Goal: Task Accomplishment & Management: Manage account settings

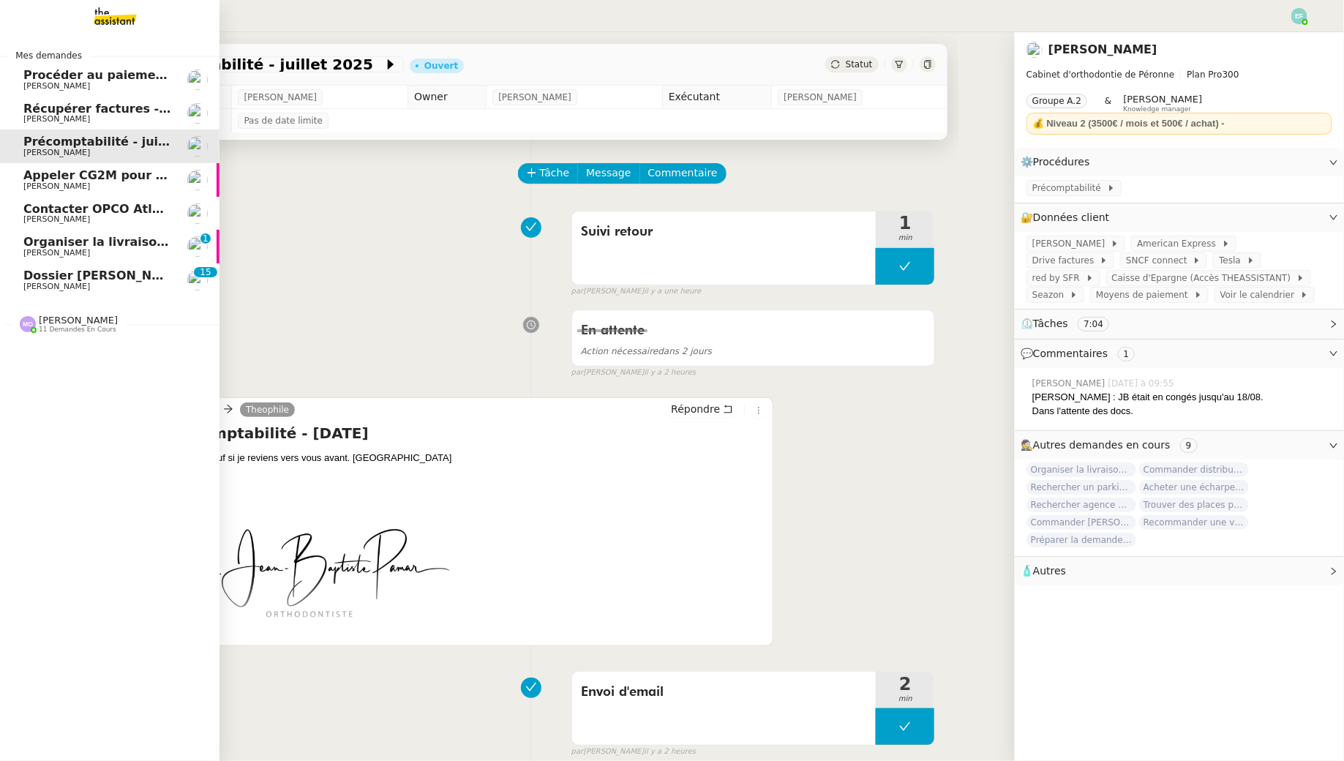
click at [40, 280] on span "Dossier [PERSON_NAME]" at bounding box center [104, 276] width 162 height 14
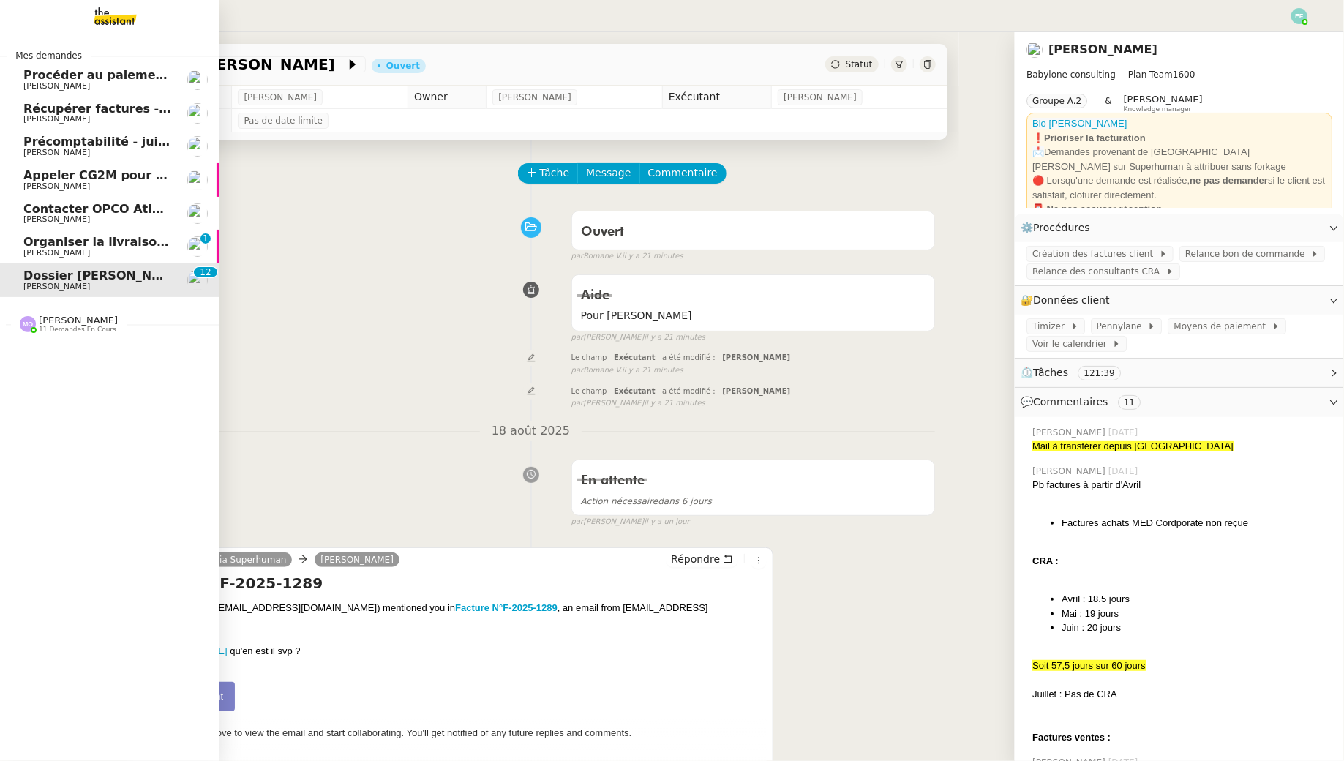
click at [67, 247] on span "Organiser la livraison du coffre-fort" at bounding box center [140, 242] width 234 height 14
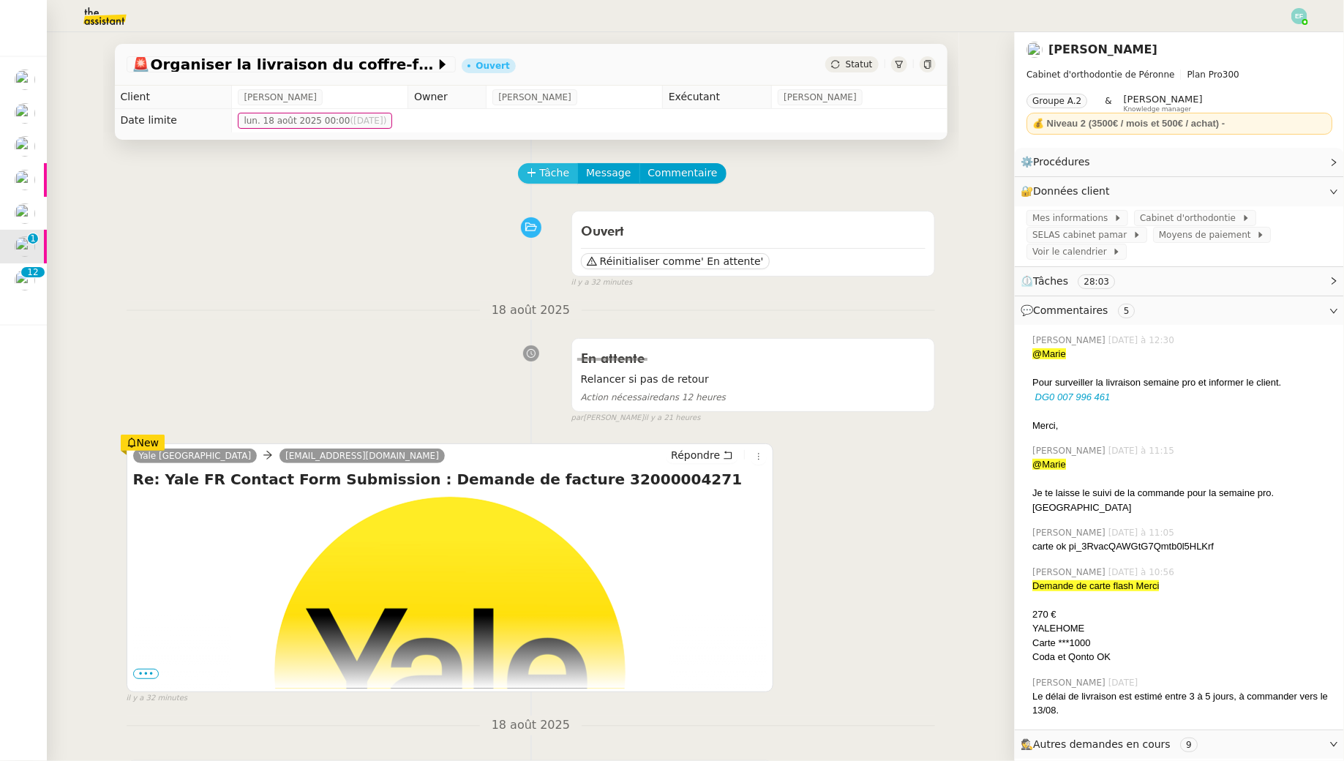
click at [540, 171] on span "Tâche" at bounding box center [555, 173] width 30 height 17
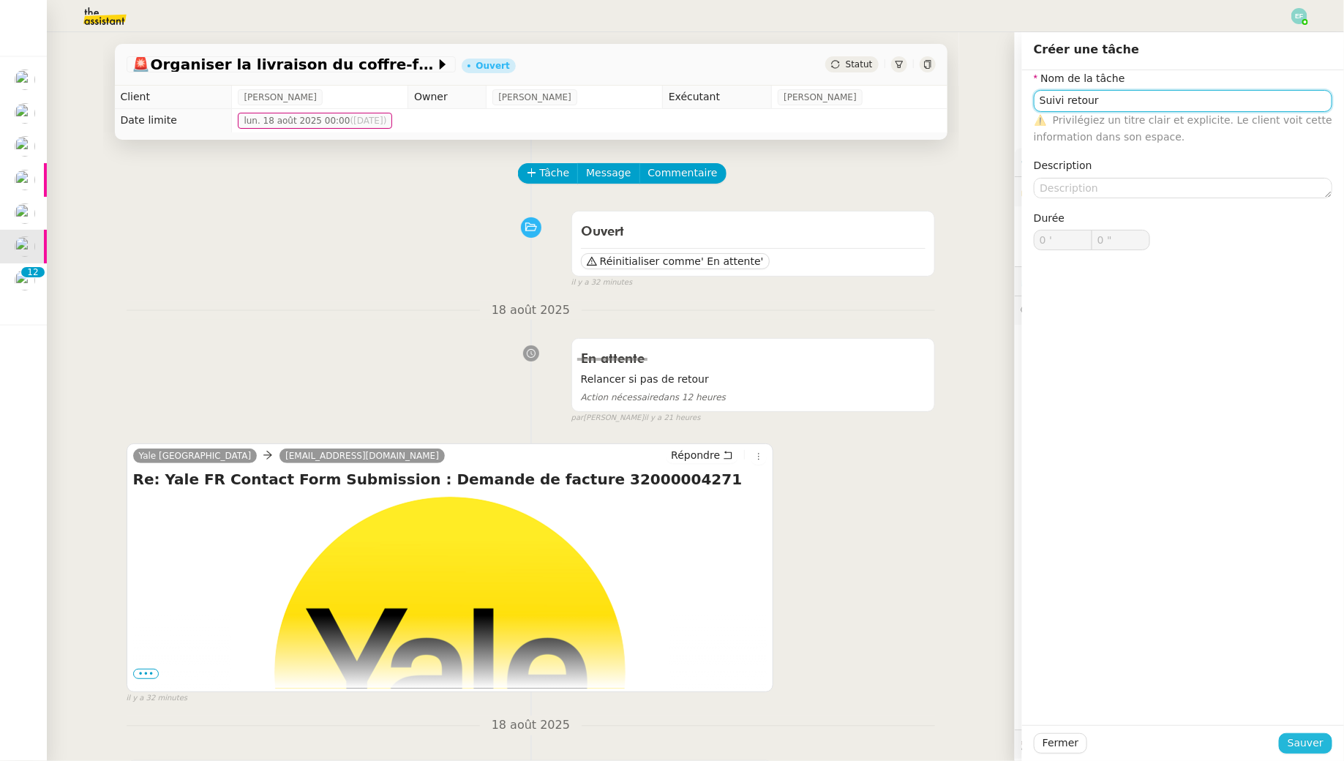
type input "Suivi retour"
click at [1320, 748] on span "Sauver" at bounding box center [1306, 743] width 36 height 17
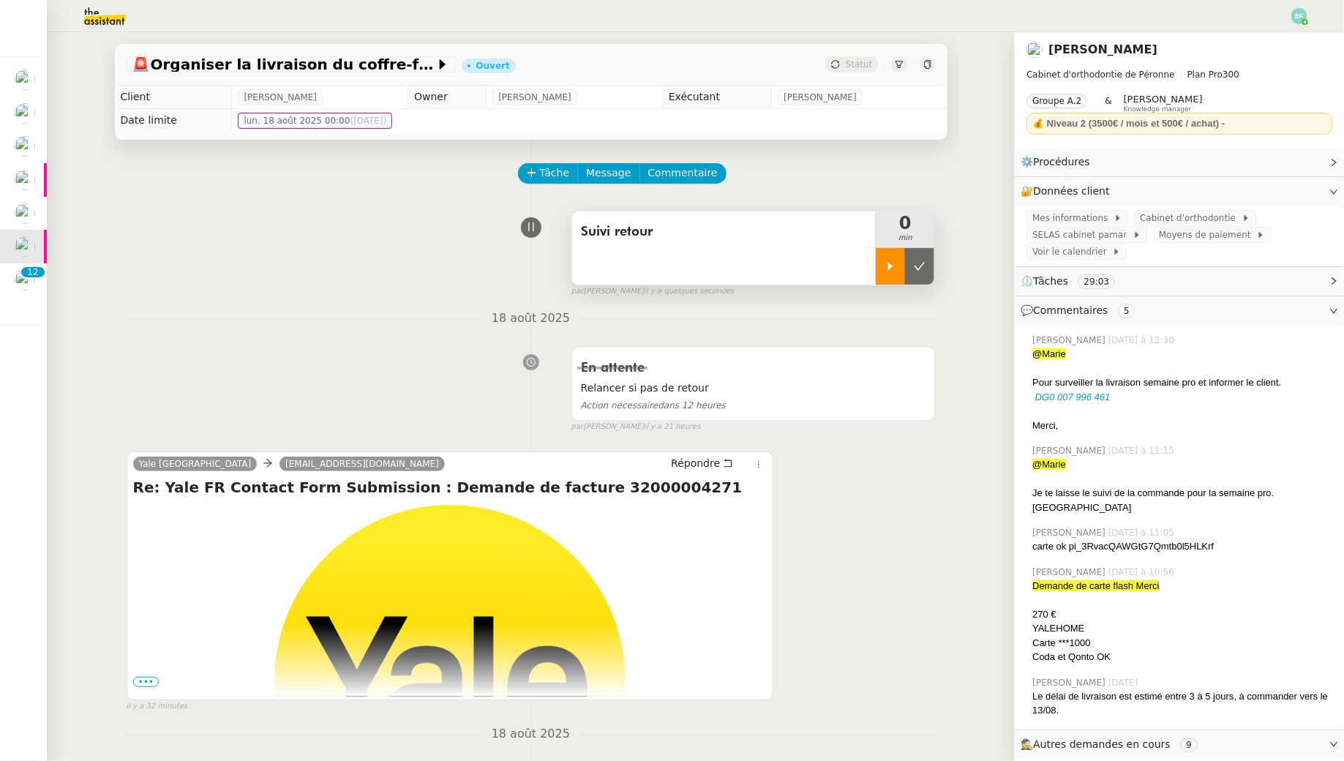
click at [886, 265] on icon at bounding box center [891, 267] width 12 height 12
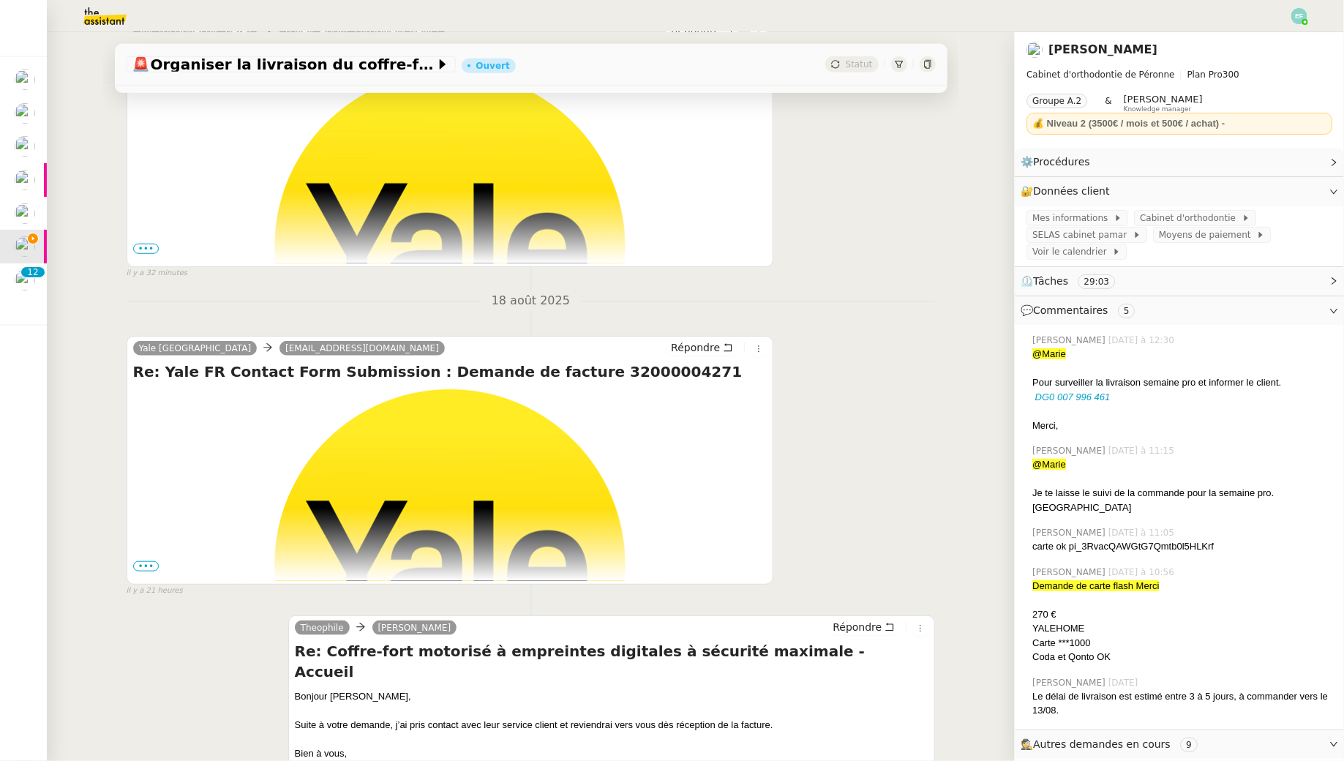
scroll to position [436, 0]
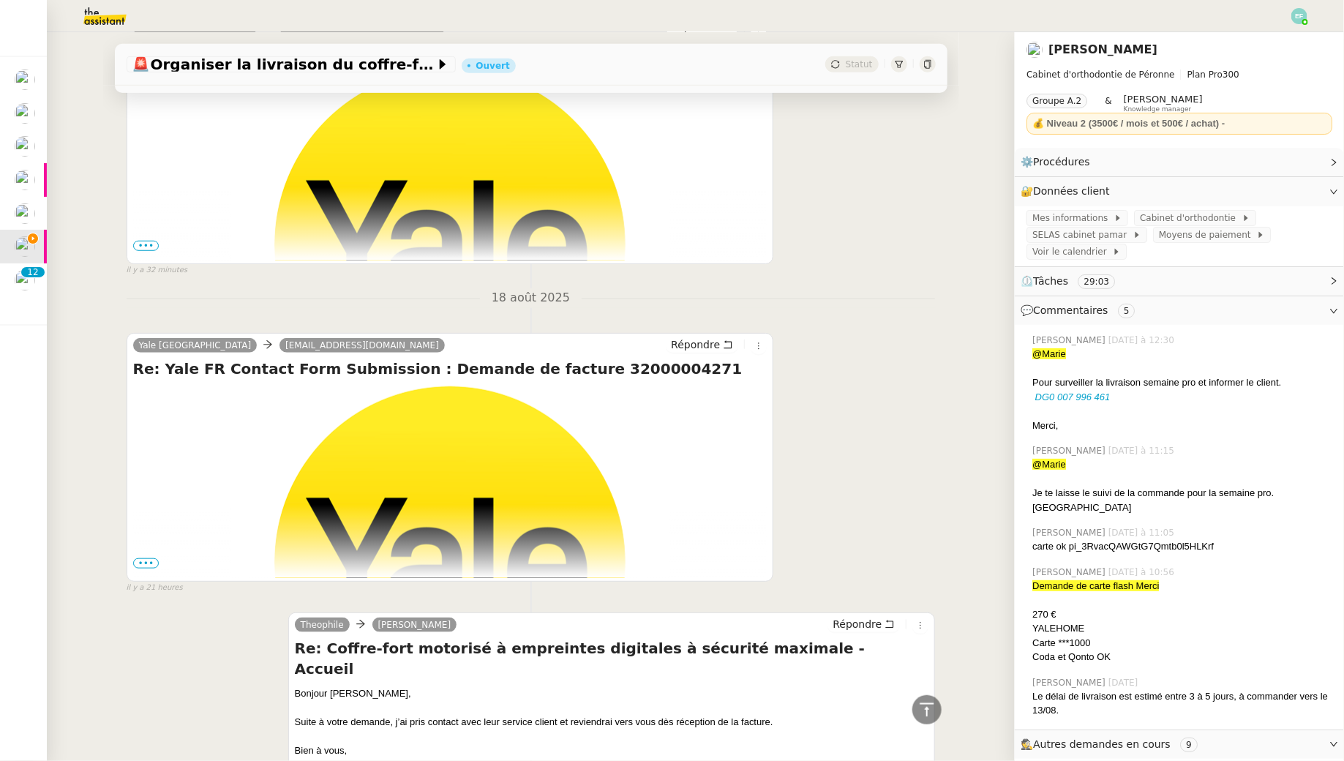
click at [143, 243] on span "•••" at bounding box center [146, 246] width 26 height 10
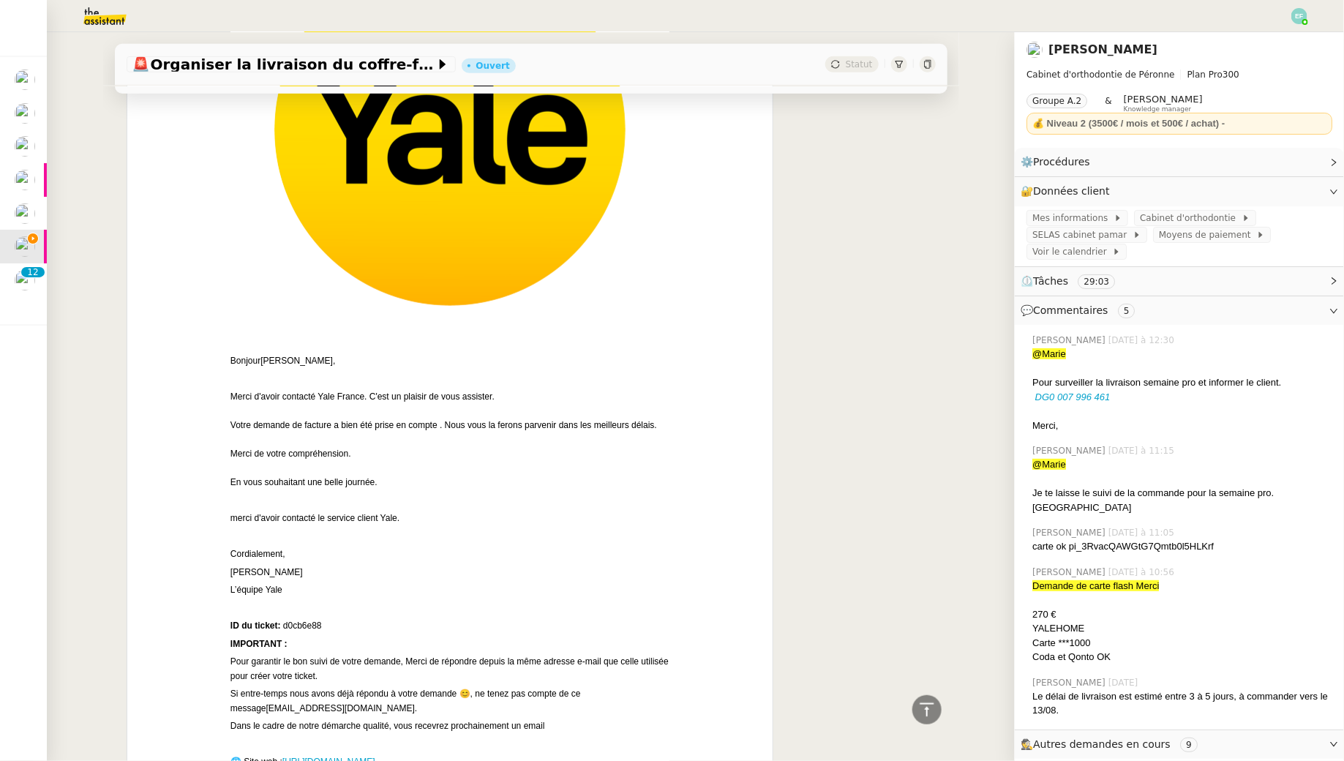
scroll to position [0, 0]
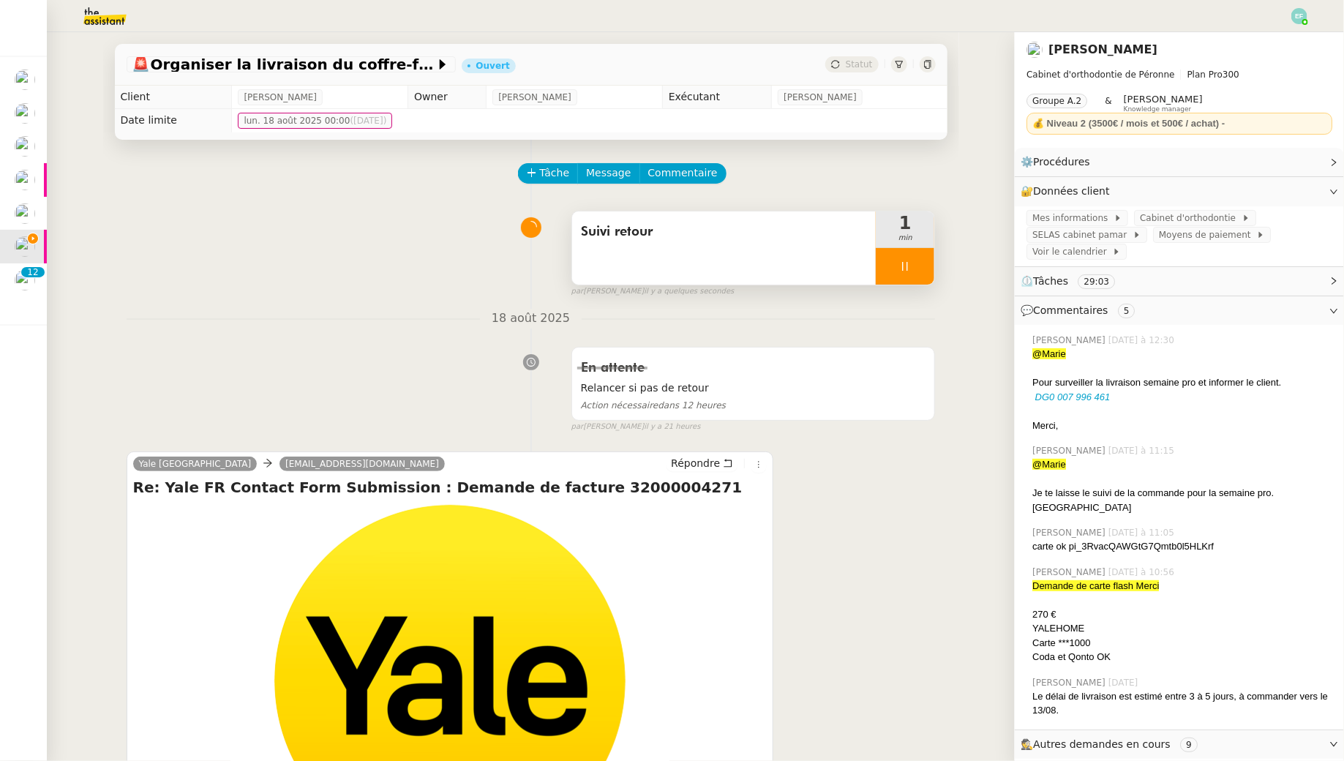
click at [920, 251] on div at bounding box center [905, 266] width 59 height 37
click at [920, 251] on button at bounding box center [919, 266] width 29 height 37
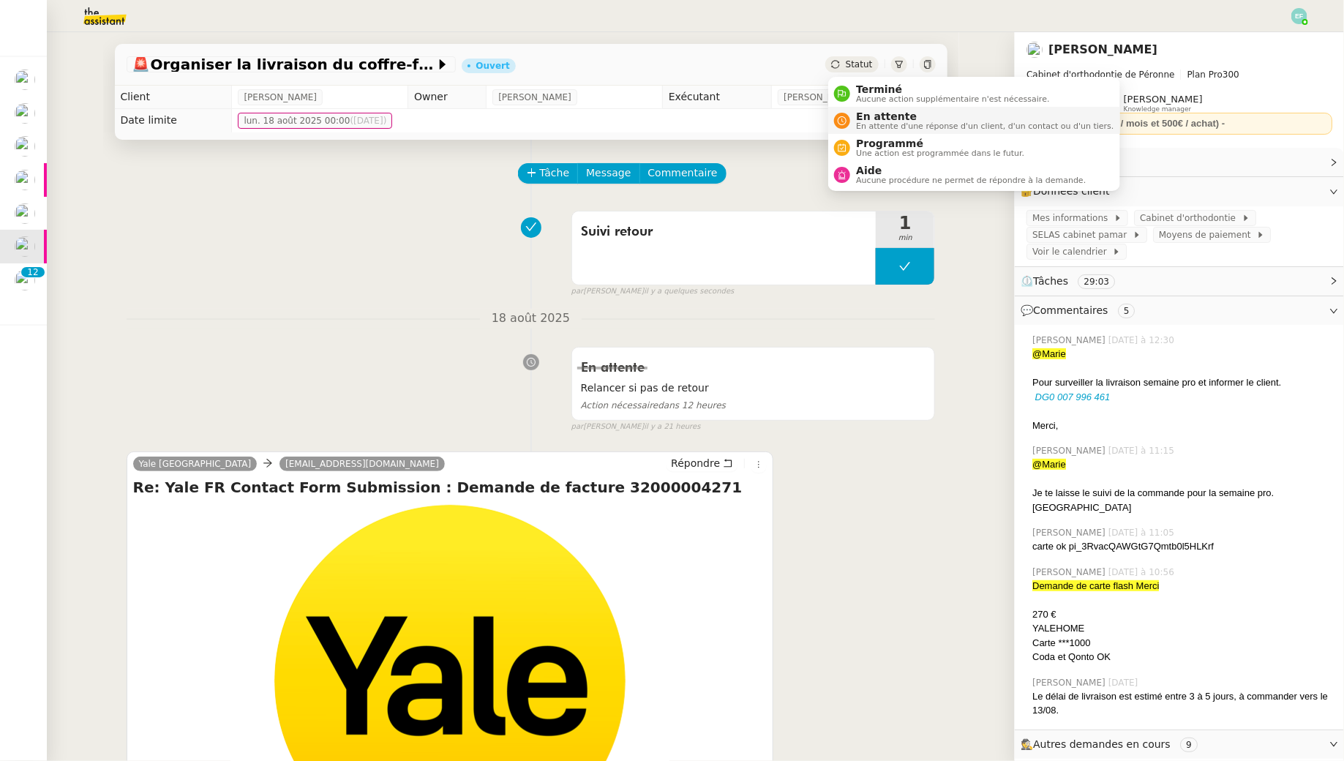
click at [869, 115] on span "En attente" at bounding box center [985, 117] width 258 height 12
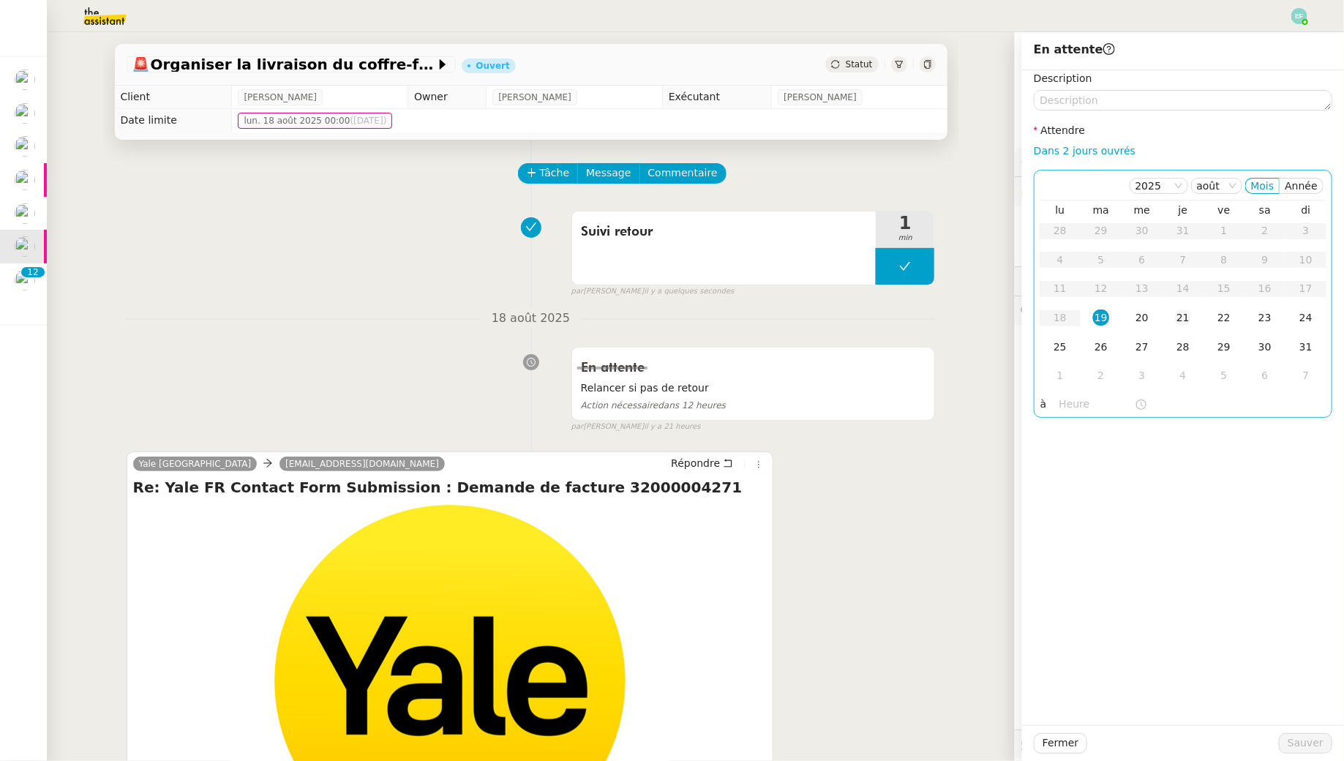
click at [1182, 321] on div "21" at bounding box center [1183, 318] width 16 height 16
click at [1301, 738] on span "Sauver" at bounding box center [1306, 743] width 36 height 17
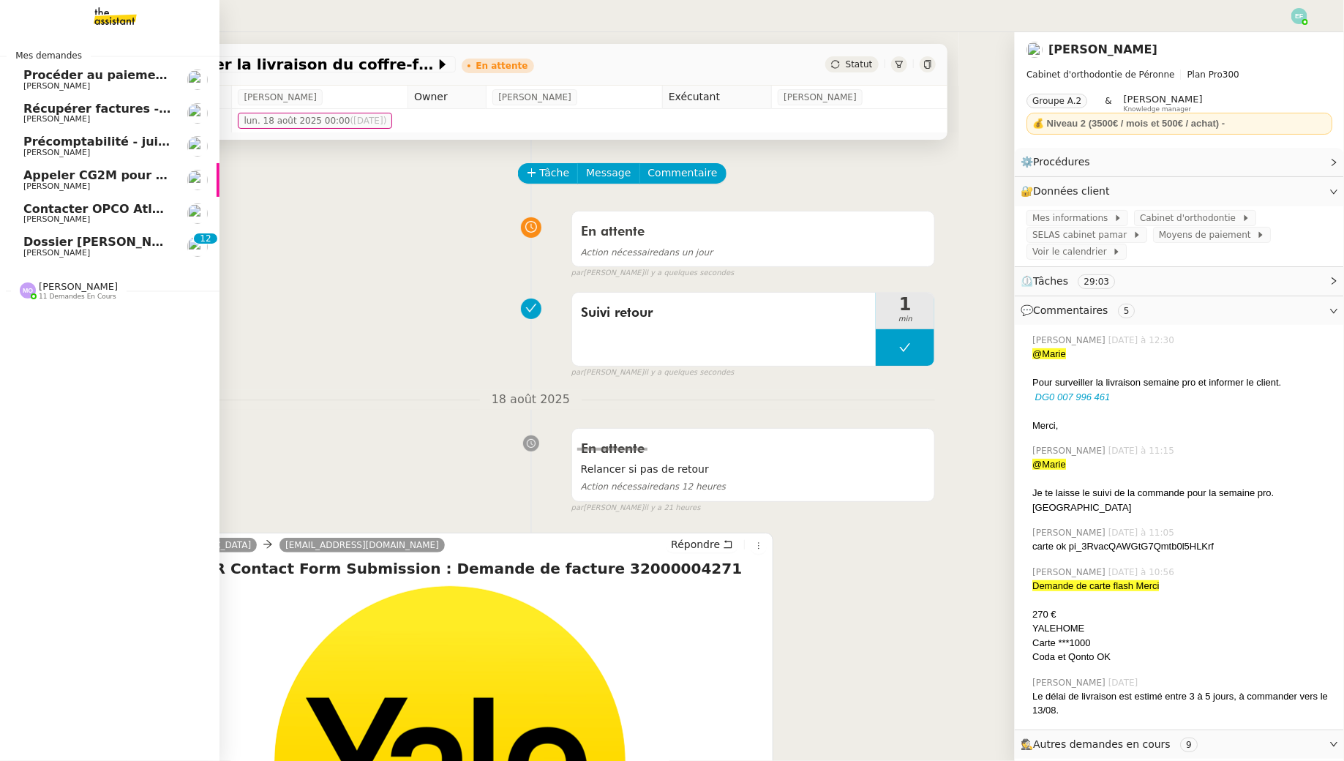
click at [106, 86] on span "[PERSON_NAME]" at bounding box center [97, 86] width 148 height 9
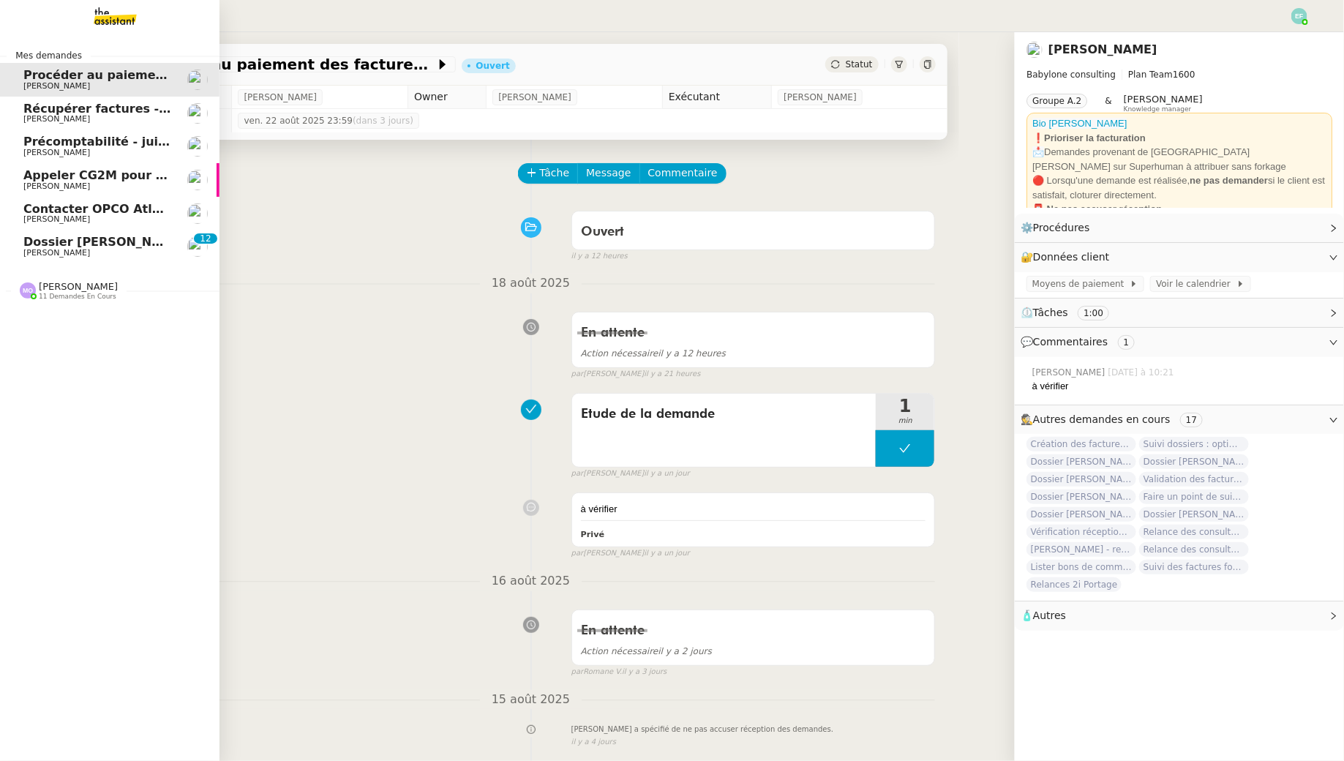
click at [53, 172] on span "Appeler CG2M pour suivi de signification" at bounding box center [157, 175] width 269 height 14
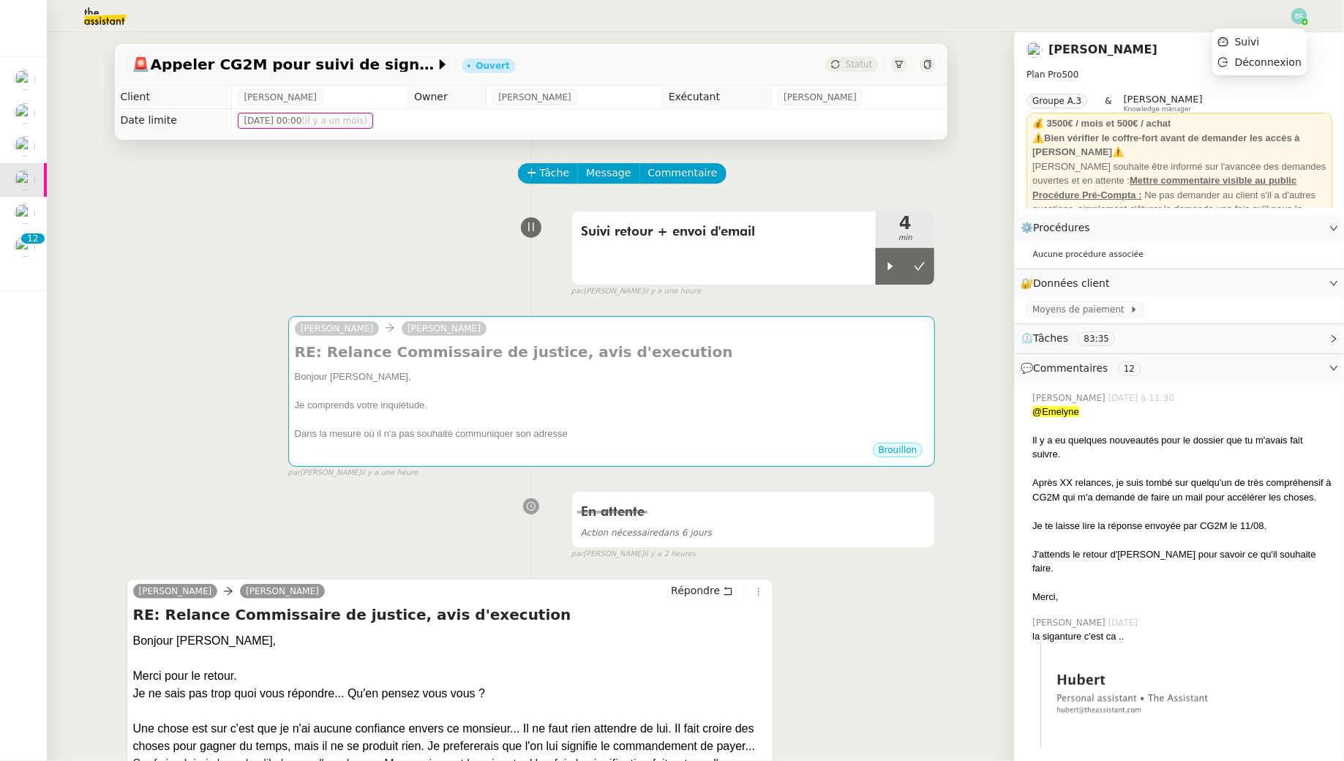
click at [1303, 18] on img at bounding box center [1300, 16] width 16 height 16
click at [1302, 15] on img at bounding box center [1300, 16] width 16 height 16
